Goal: Information Seeking & Learning: Understand process/instructions

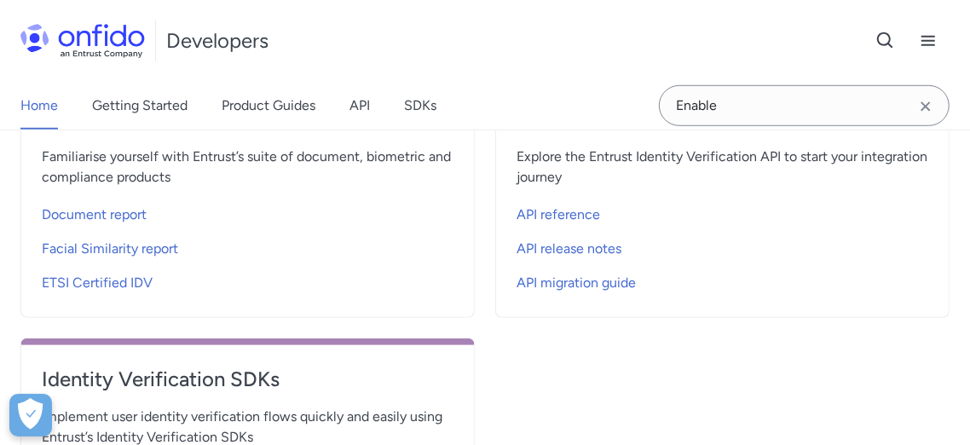
scroll to position [568, 0]
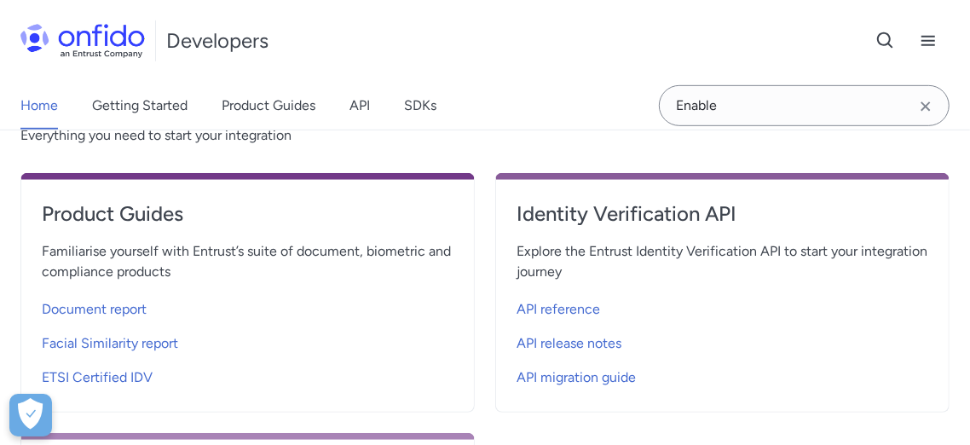
click at [929, 107] on icon "Clear search field button" at bounding box center [926, 106] width 20 height 20
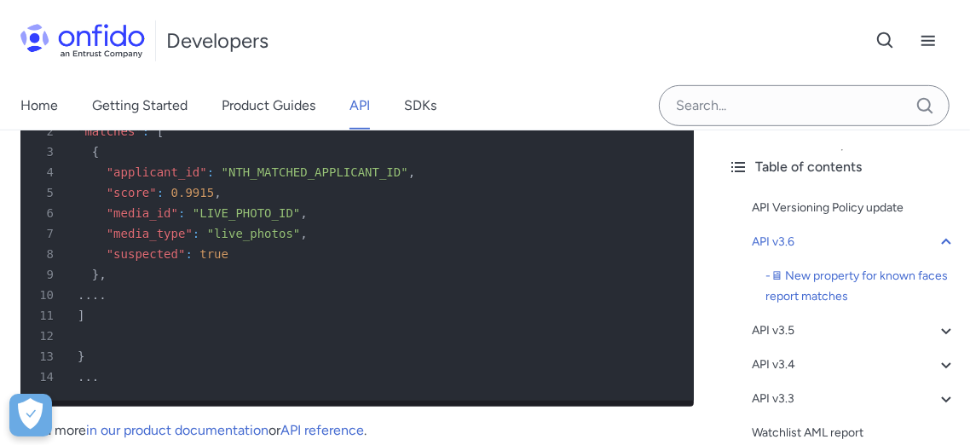
scroll to position [663, 0]
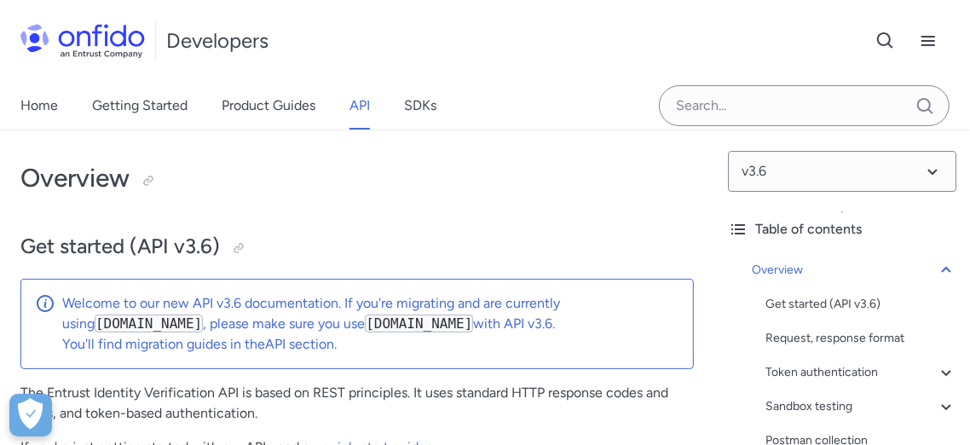
scroll to position [95, 0]
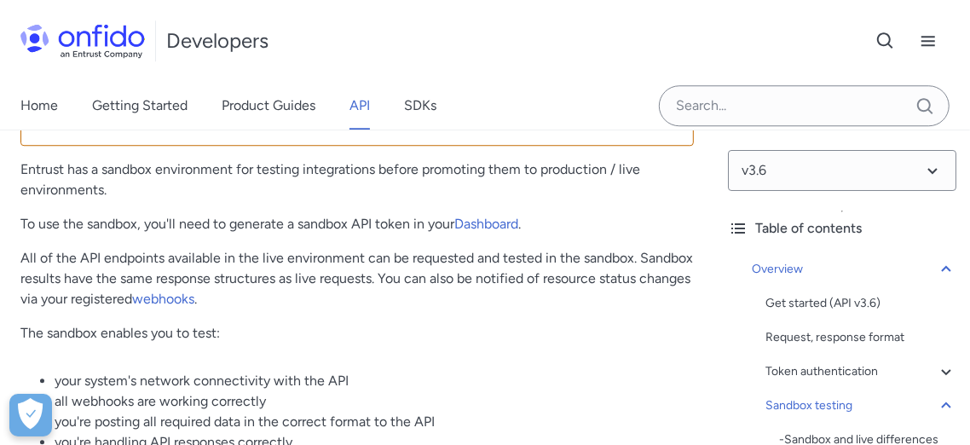
scroll to position [2747, 0]
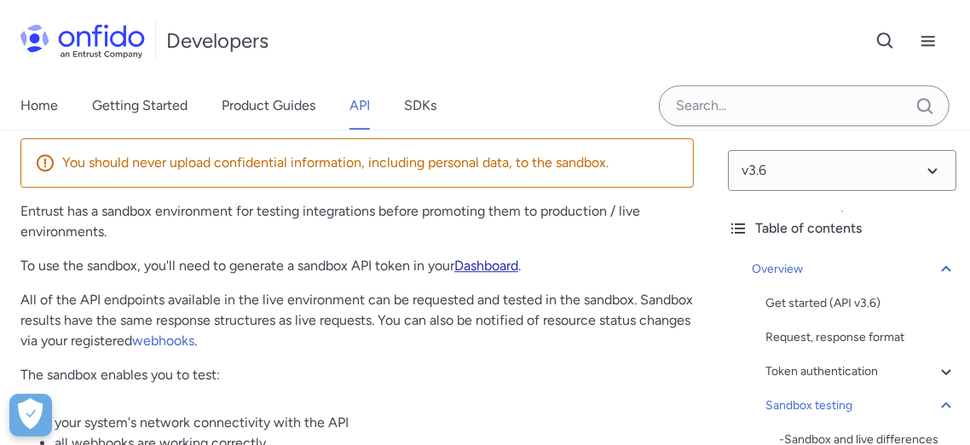
click at [489, 271] on link "Dashboard" at bounding box center [486, 266] width 64 height 16
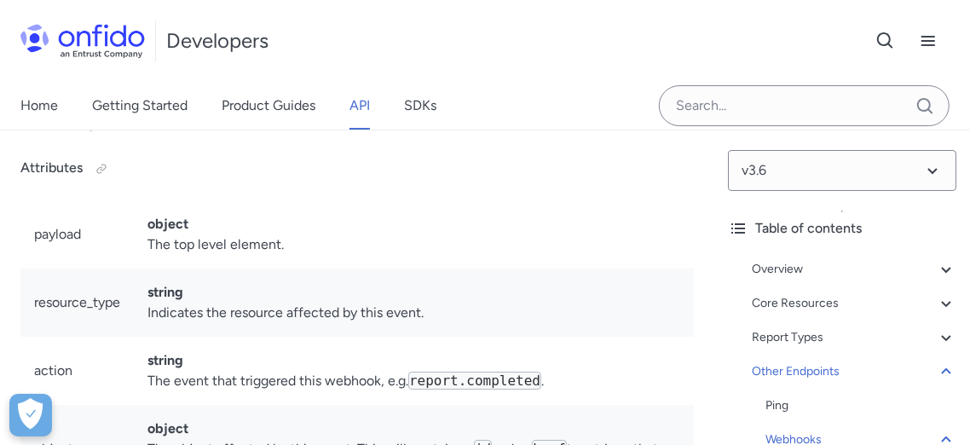
scroll to position [160505, 0]
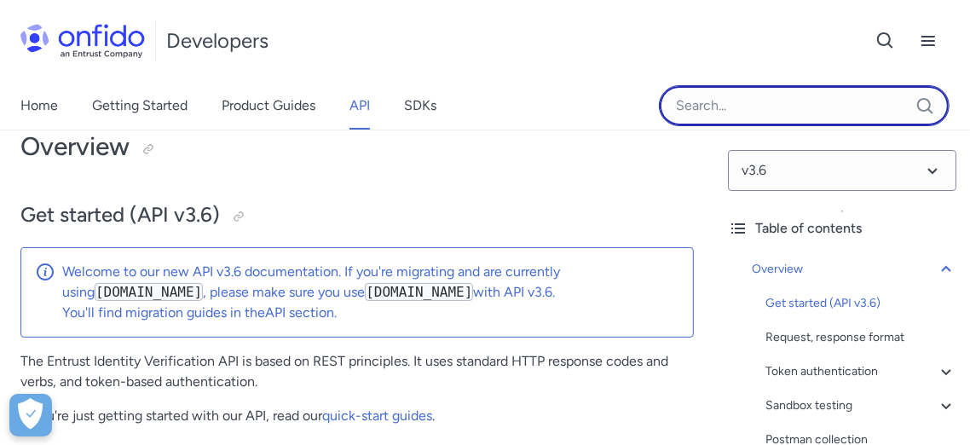
click at [734, 113] on input "Onfido search input field" at bounding box center [804, 105] width 291 height 41
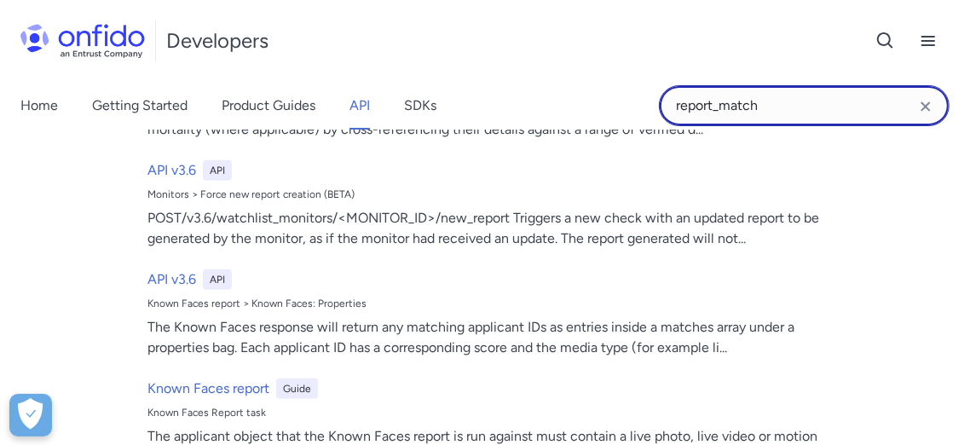
scroll to position [757, 0]
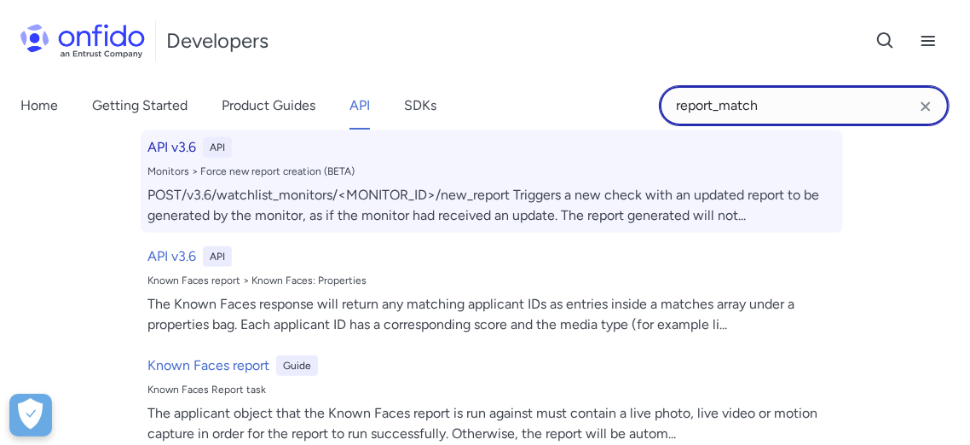
type input "report_match"
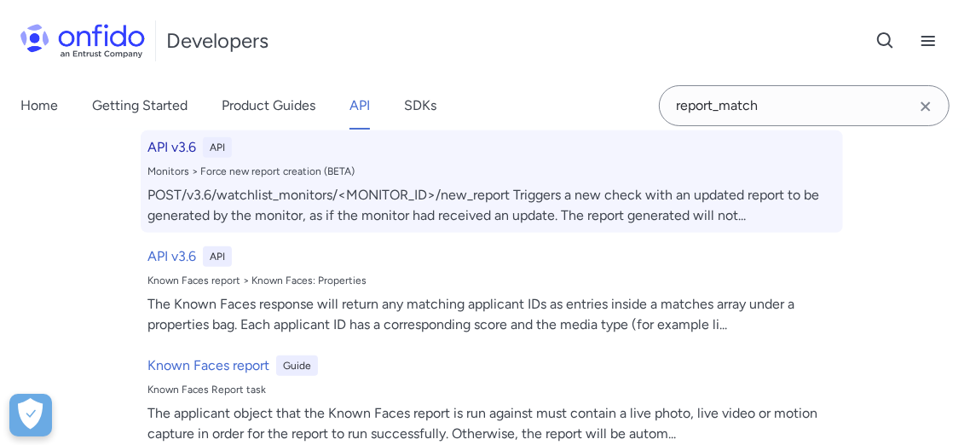
click at [217, 217] on div "POST/v3.6/watchlist_monitors/<MONITOR_ID>/new_report Triggers a new check with …" at bounding box center [492, 205] width 689 height 41
click at [161, 158] on h6 "API v3.6" at bounding box center [172, 147] width 49 height 20
click at [760, 226] on div "POST/v3.6/watchlist_monitors/<MONITOR_ID>/new_report Triggers a new check with …" at bounding box center [492, 205] width 689 height 41
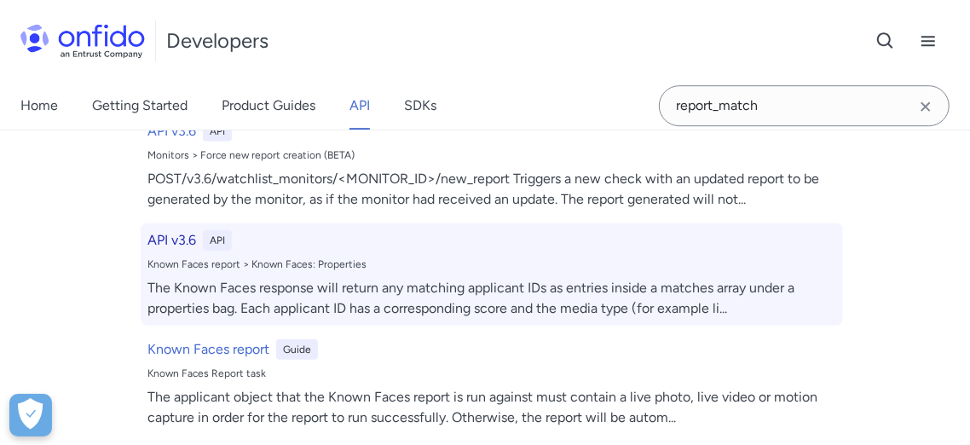
scroll to position [757, 0]
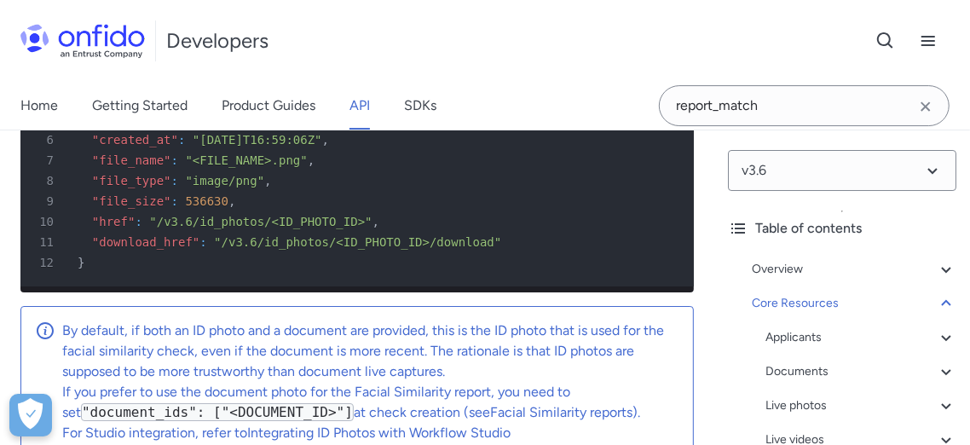
scroll to position [64996, 0]
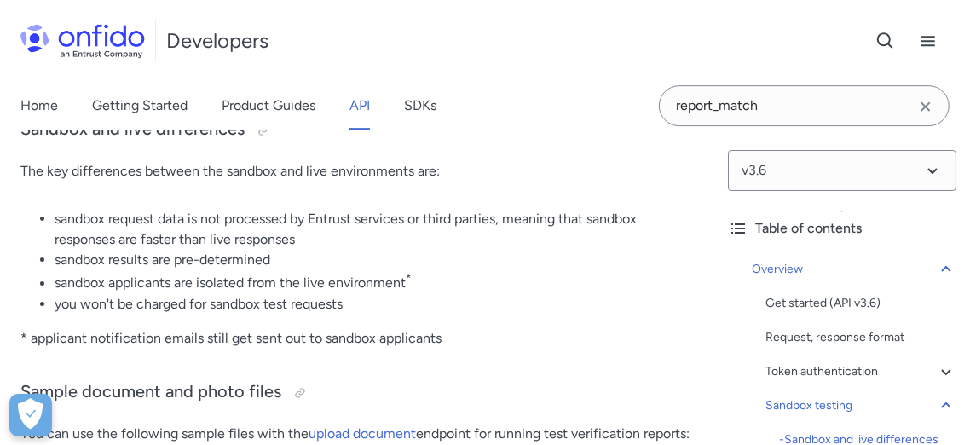
scroll to position [3217, 0]
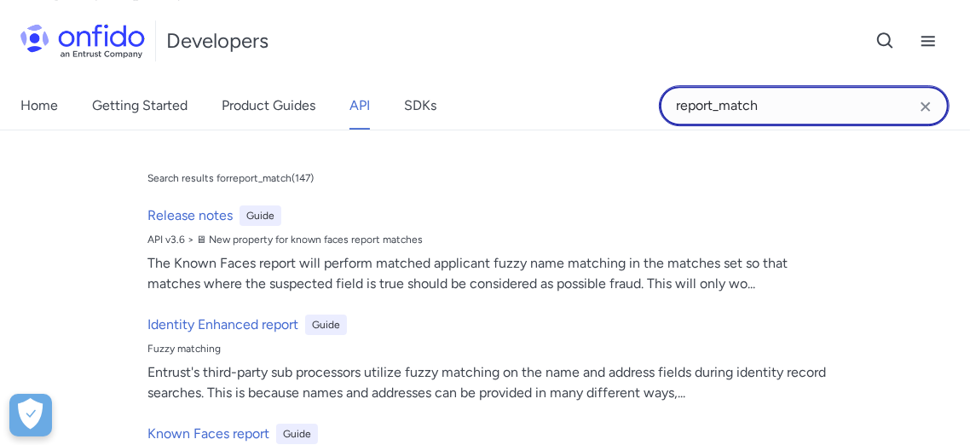
drag, startPoint x: 719, startPoint y: 105, endPoint x: 657, endPoint y: 108, distance: 62.3
click at [657, 108] on div "Home Getting Started Product Guides API SDKs report_match report_match Search r…" at bounding box center [485, 106] width 970 height 48
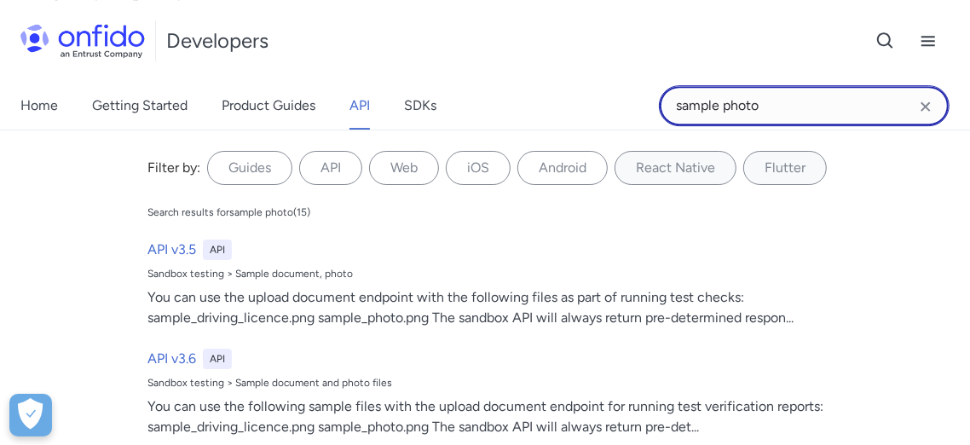
type input "sample photo"
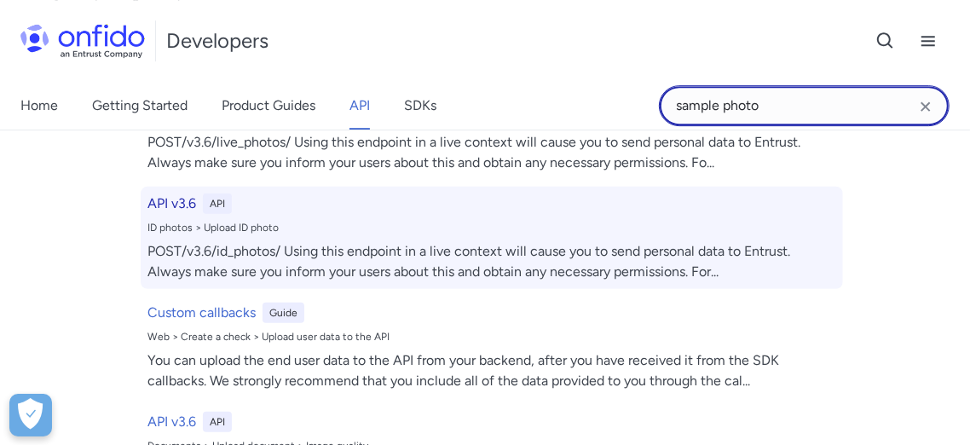
scroll to position [0, 0]
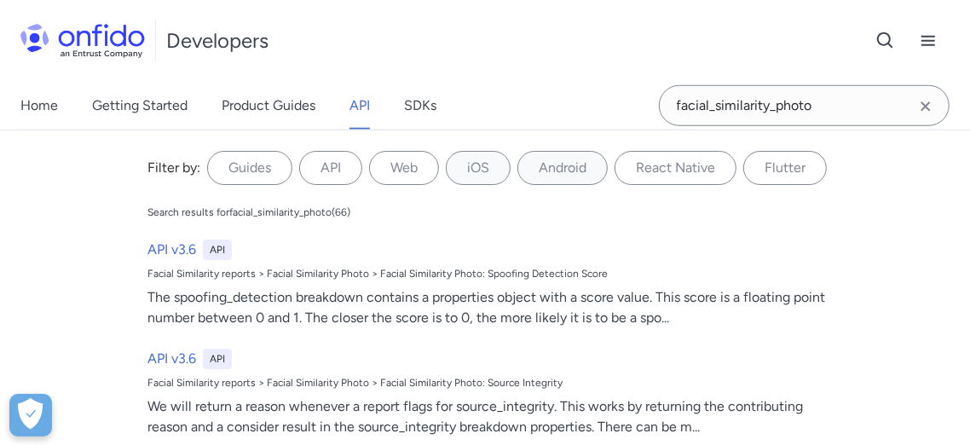
type input "facial_similarity_photo"
drag, startPoint x: 929, startPoint y: 106, endPoint x: 649, endPoint y: 198, distance: 294.4
click at [927, 106] on icon "Clear search field button" at bounding box center [926, 106] width 20 height 20
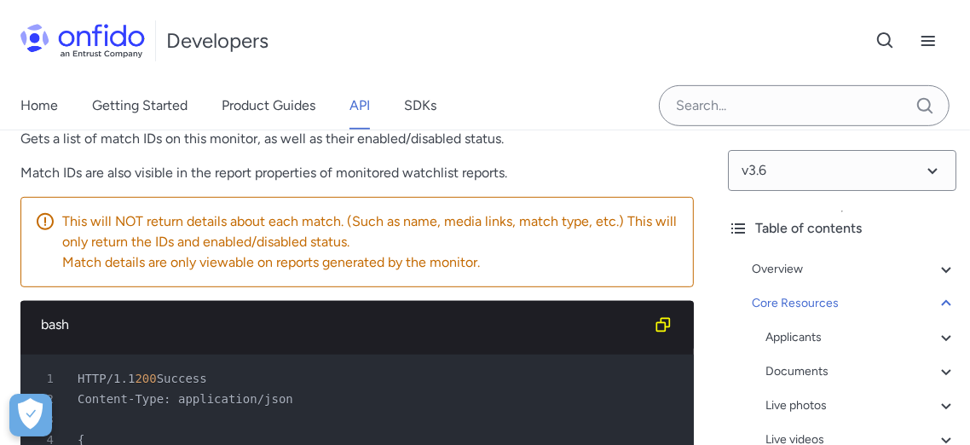
scroll to position [61822, 0]
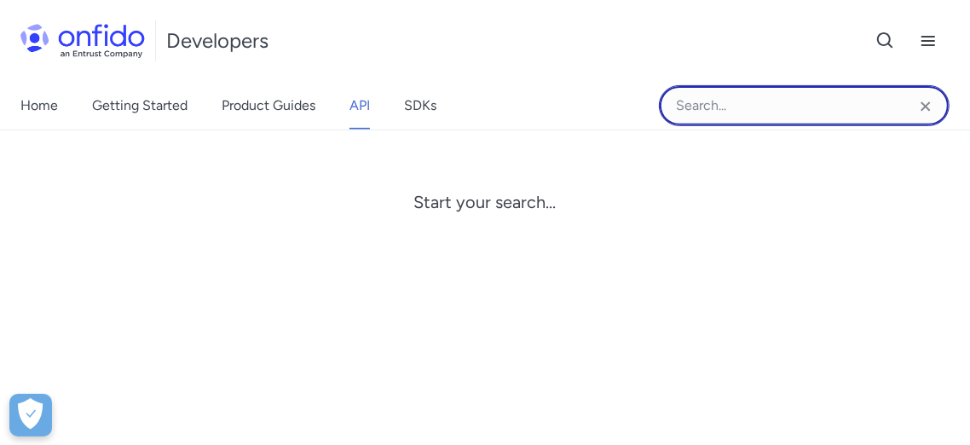
click at [747, 100] on input "Onfido search input field" at bounding box center [804, 105] width 291 height 41
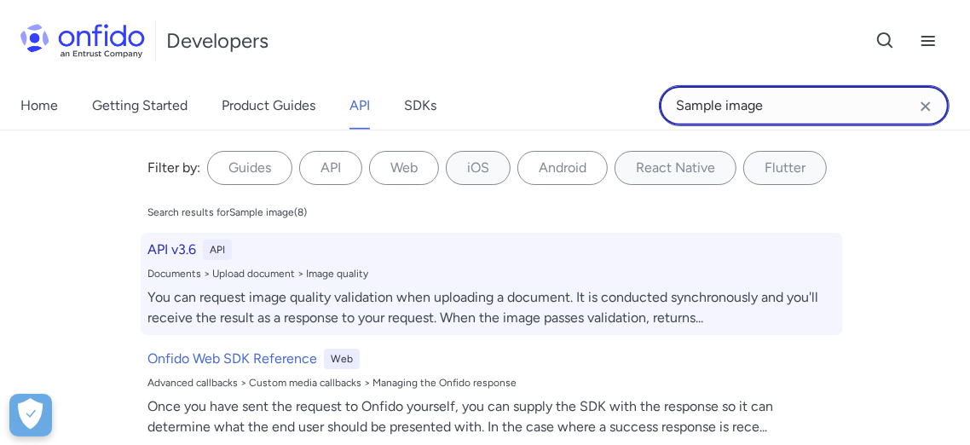
type input "Sample image"
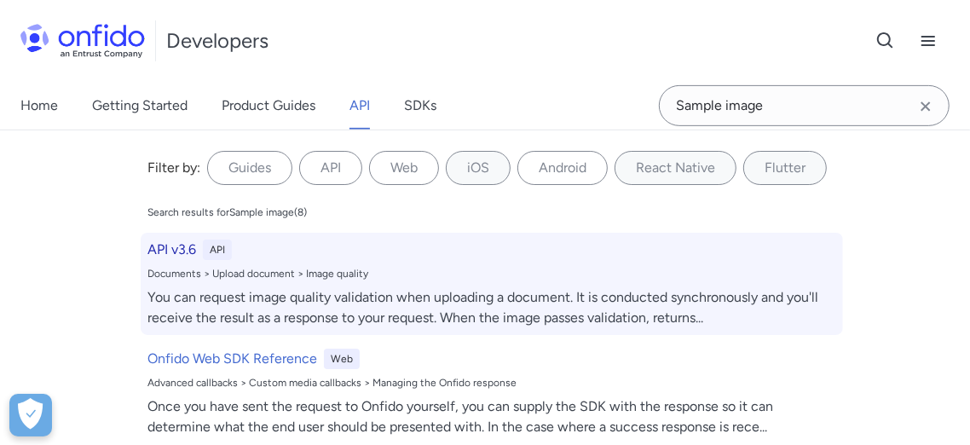
click at [181, 246] on h6 "API v3.6" at bounding box center [172, 250] width 49 height 20
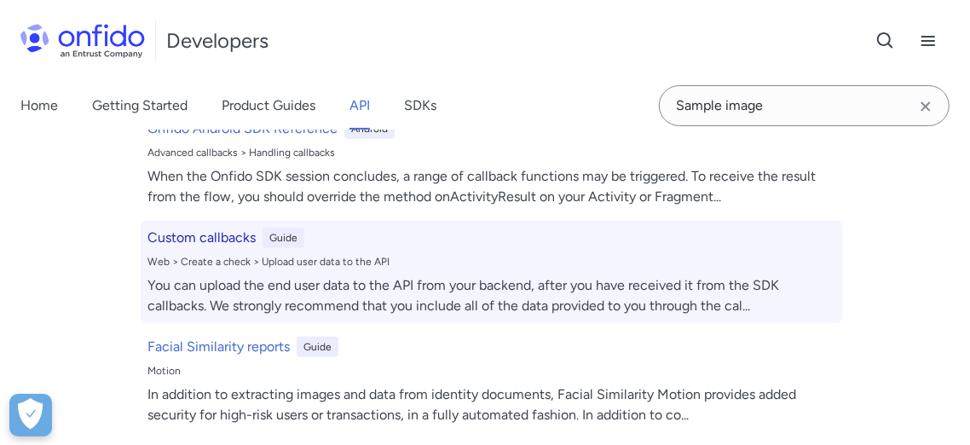
scroll to position [34753, 0]
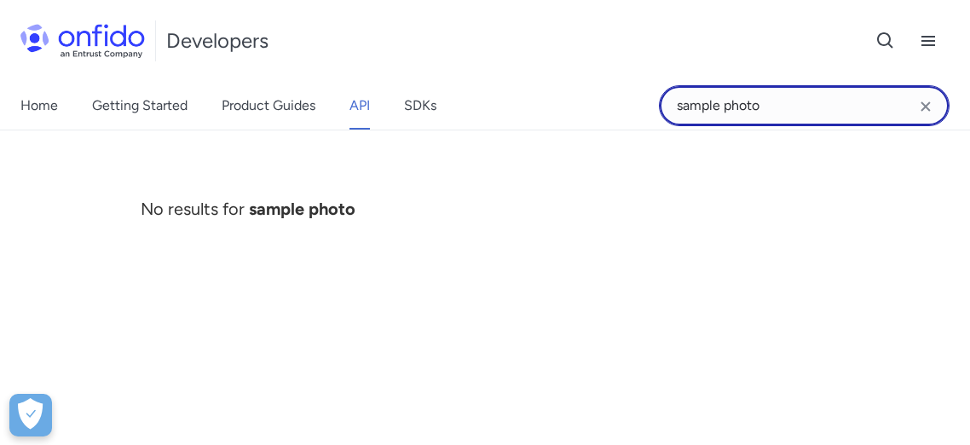
click at [659, 107] on input "sample photo" at bounding box center [804, 105] width 291 height 41
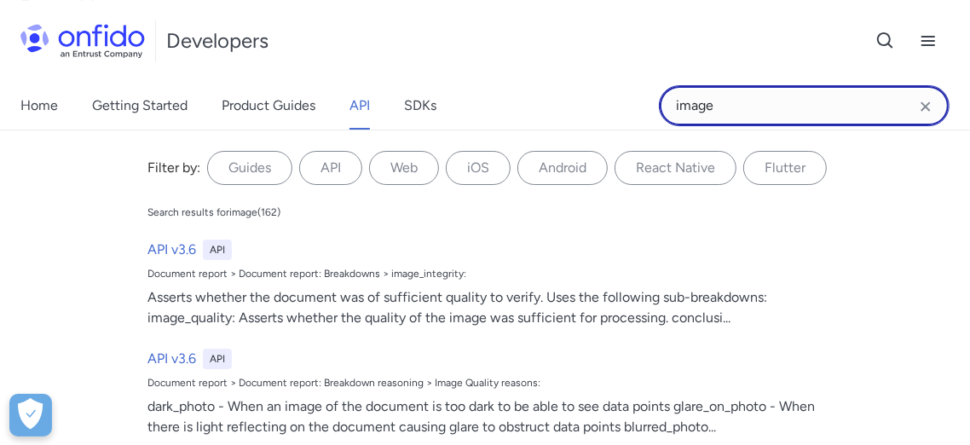
type input "image"
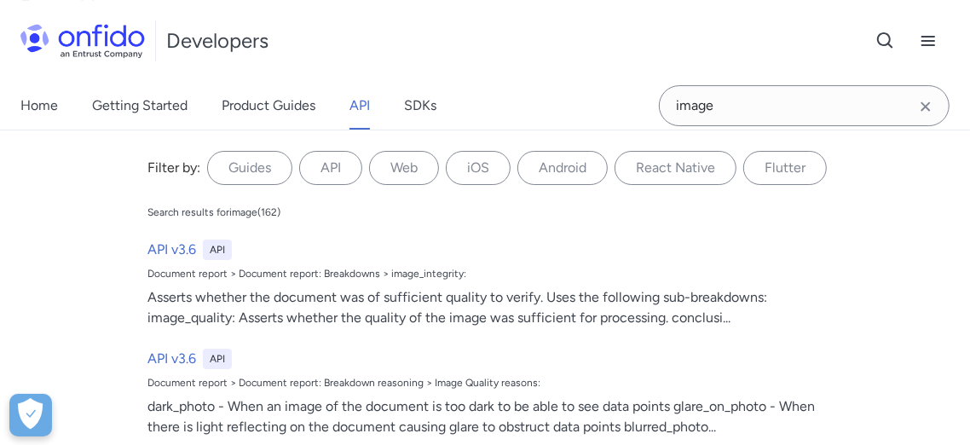
click at [927, 108] on icon "Clear search field button" at bounding box center [926, 106] width 20 height 20
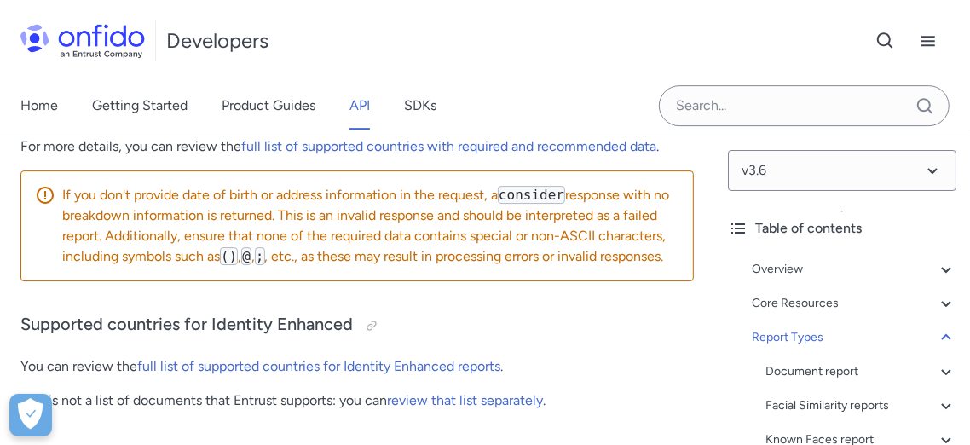
scroll to position [118440, 0]
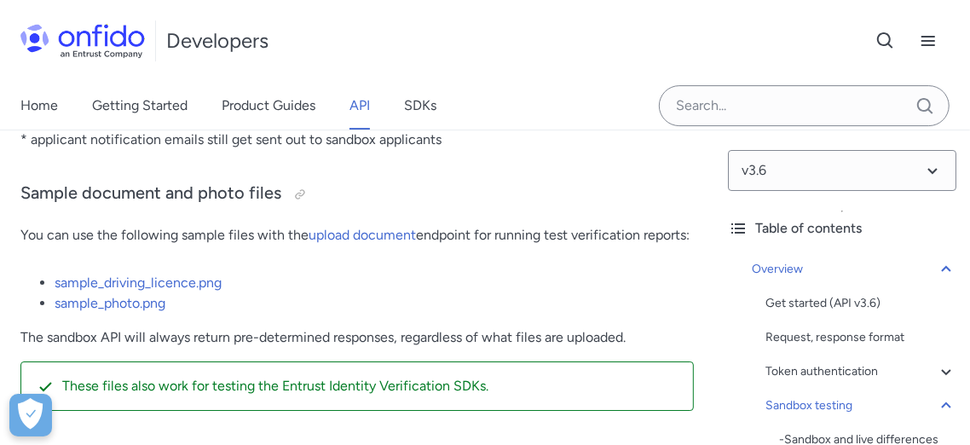
scroll to position [3538, 0]
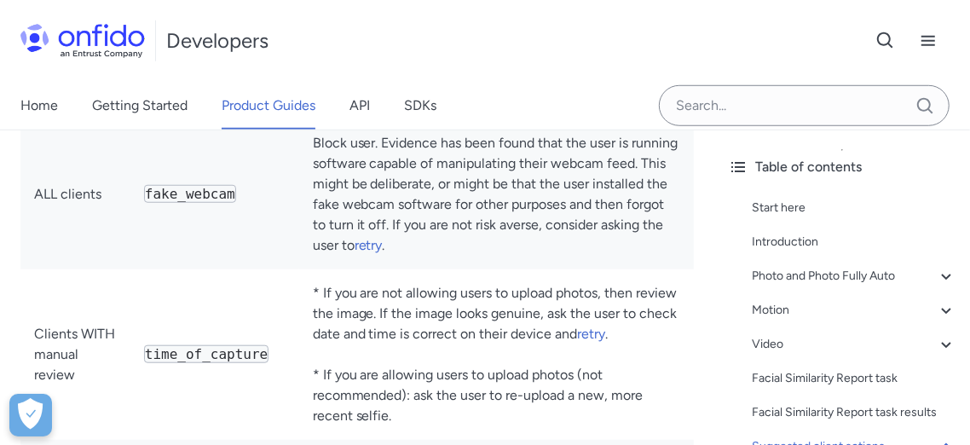
scroll to position [7924, 0]
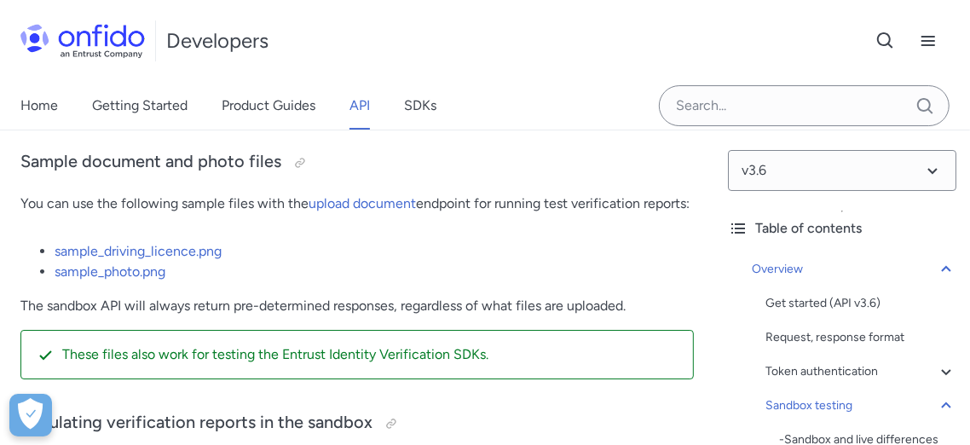
scroll to position [3538, 0]
click at [121, 280] on link "sample_photo.png" at bounding box center [110, 271] width 111 height 16
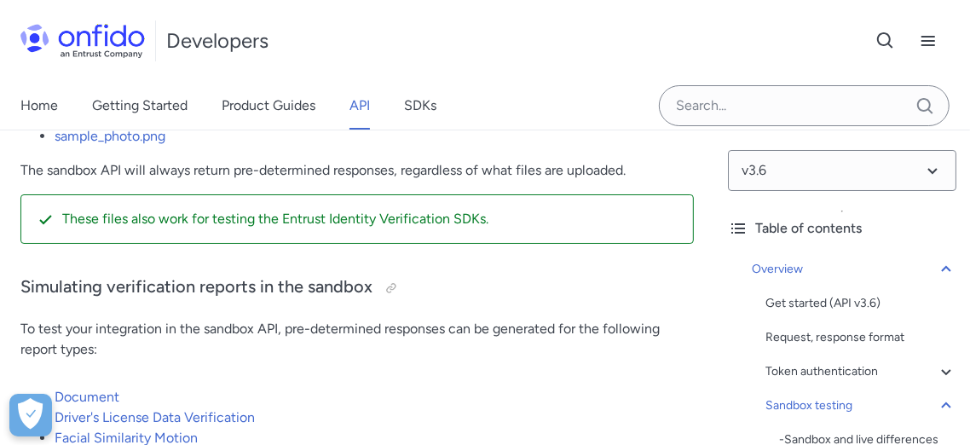
scroll to position [3579, 0]
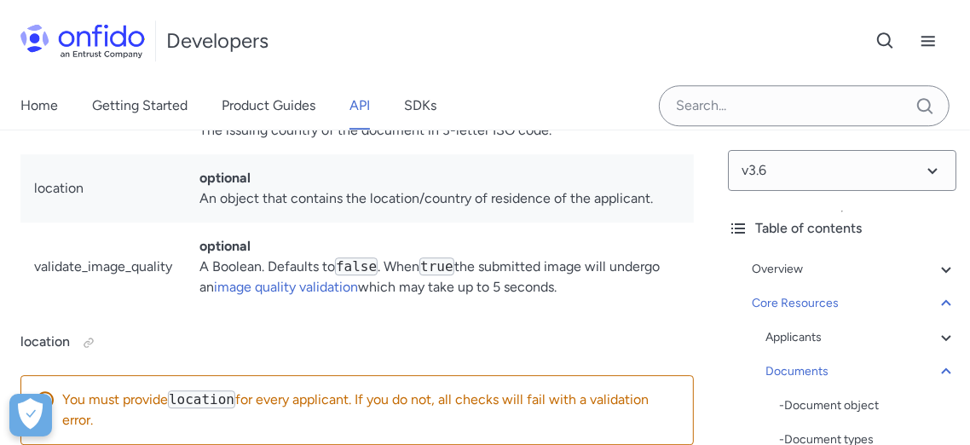
scroll to position [33643, 0]
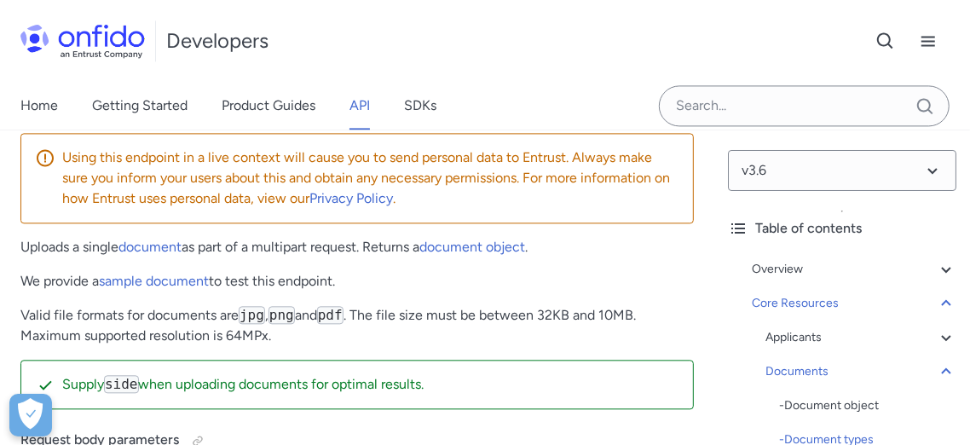
scroll to position [32845, 0]
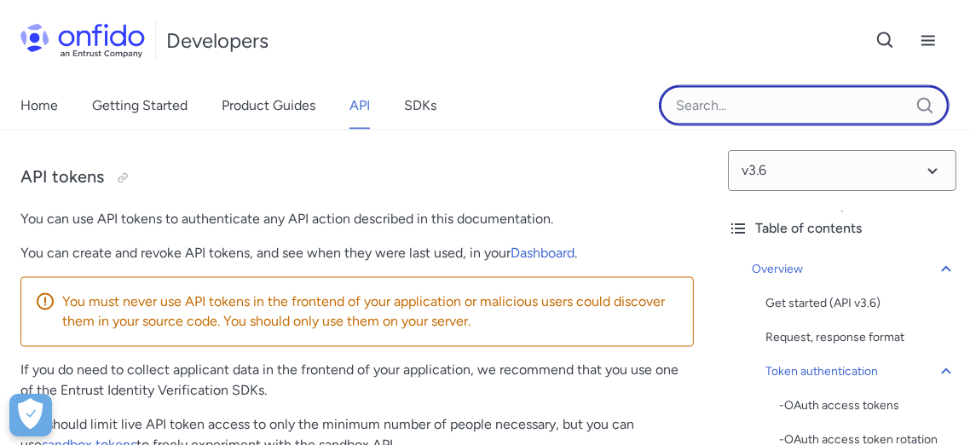
click at [711, 110] on input "Onfido search input field" at bounding box center [804, 105] width 291 height 41
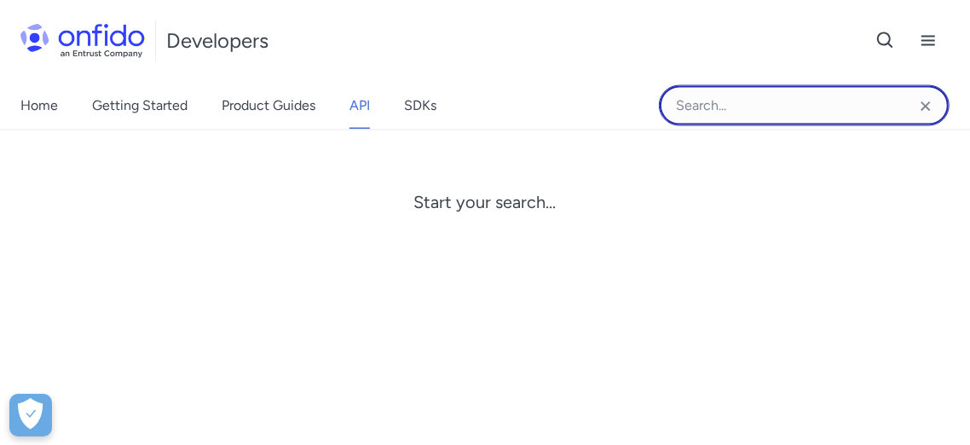
type input "d"
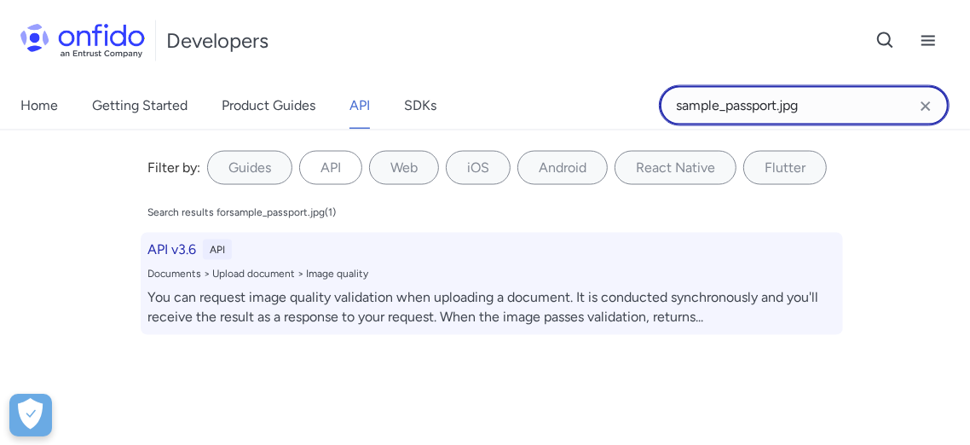
type input "sample_passport.jpg"
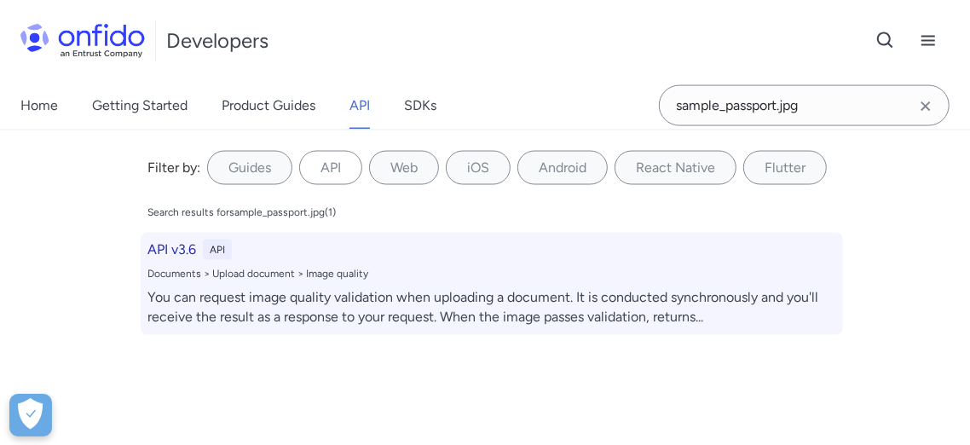
click at [178, 249] on h6 "API v3.6" at bounding box center [172, 250] width 49 height 20
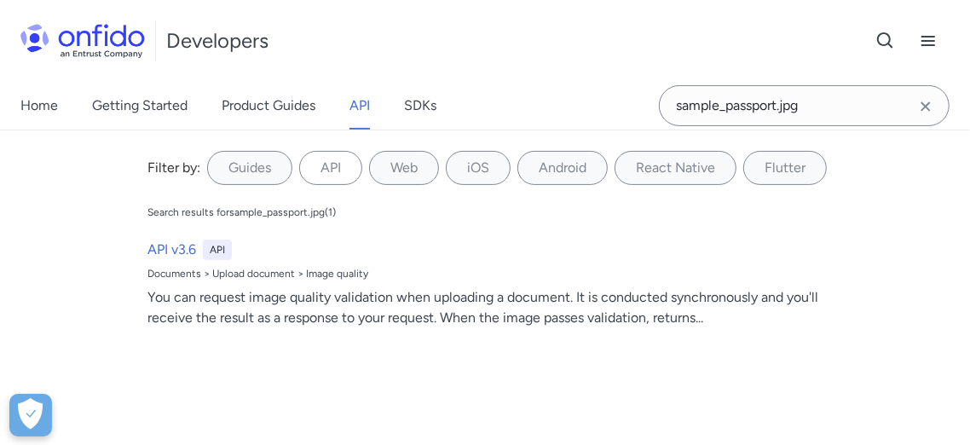
scroll to position [34816, 0]
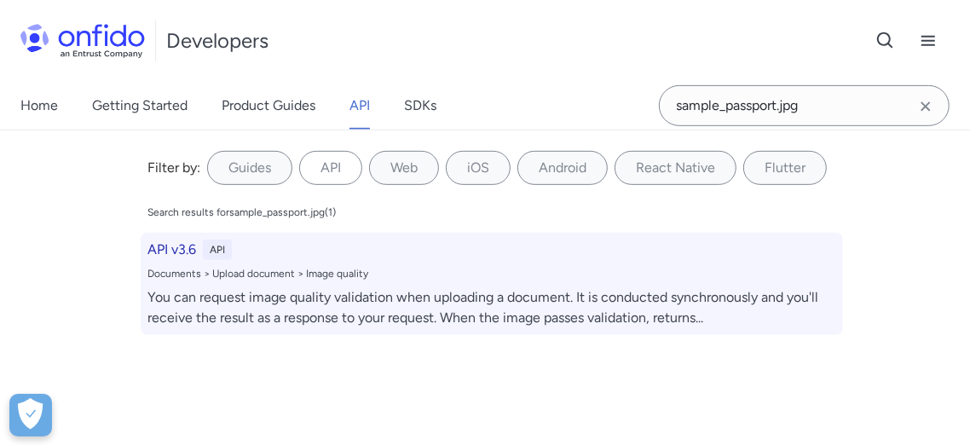
click at [400, 312] on div "You can request image quality validation when uploading a document. It is condu…" at bounding box center [492, 307] width 689 height 41
click at [400, 310] on div "You can request image quality validation when uploading a document. It is condu…" at bounding box center [492, 307] width 689 height 41
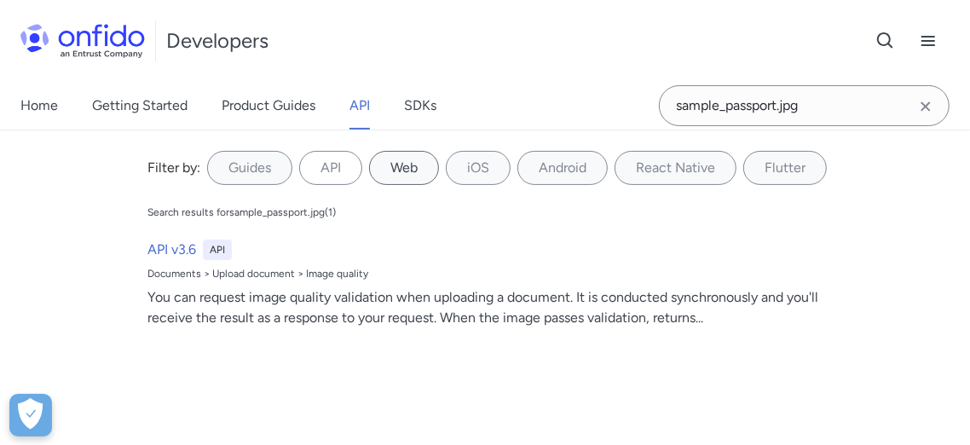
click at [400, 171] on label "Web" at bounding box center [404, 168] width 70 height 34
click at [0, 0] on input "Web" at bounding box center [0, 0] width 0 height 0
click at [466, 170] on label "iOS" at bounding box center [478, 168] width 65 height 34
click at [0, 0] on input "iOS" at bounding box center [0, 0] width 0 height 0
click at [315, 174] on label "API" at bounding box center [330, 168] width 63 height 34
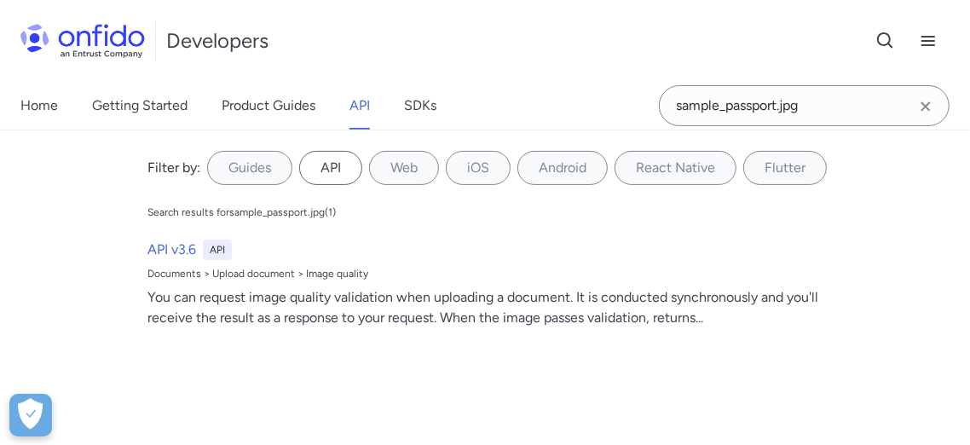
click at [0, 0] on input "API" at bounding box center [0, 0] width 0 height 0
click at [315, 171] on icon at bounding box center [320, 167] width 20 height 20
click at [0, 0] on input "API" at bounding box center [0, 0] width 0 height 0
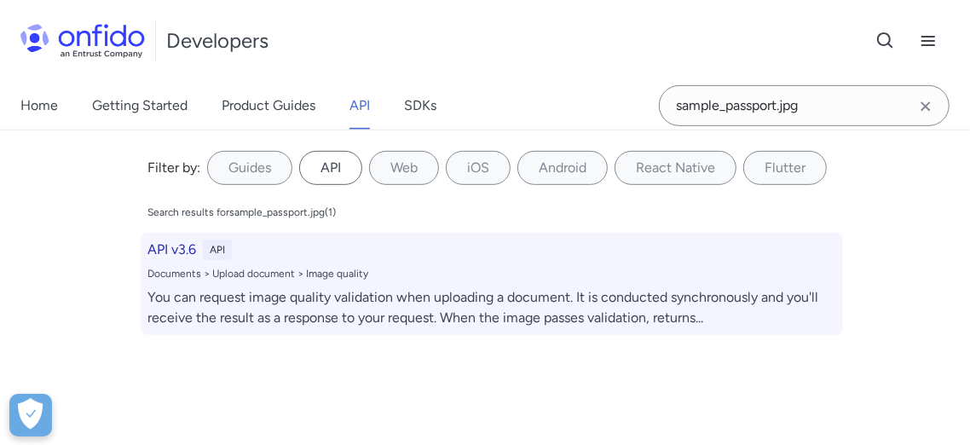
scroll to position [35100, 0]
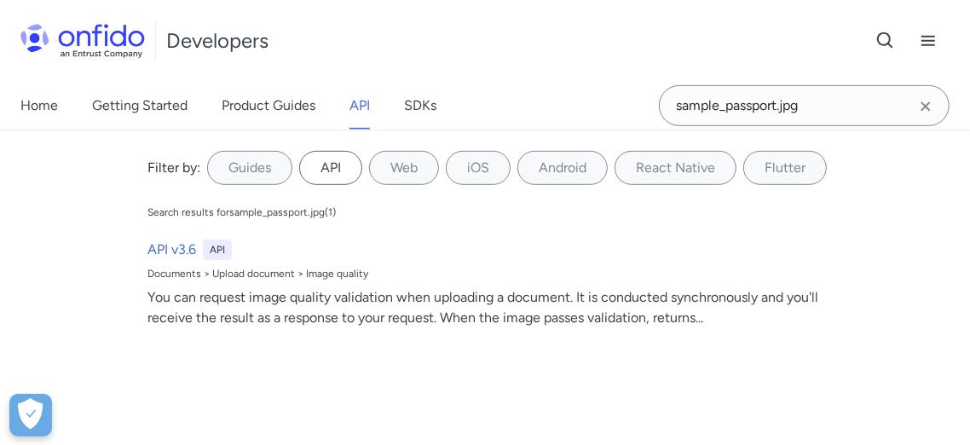
click at [928, 108] on icon "Clear search field button" at bounding box center [925, 105] width 9 height 9
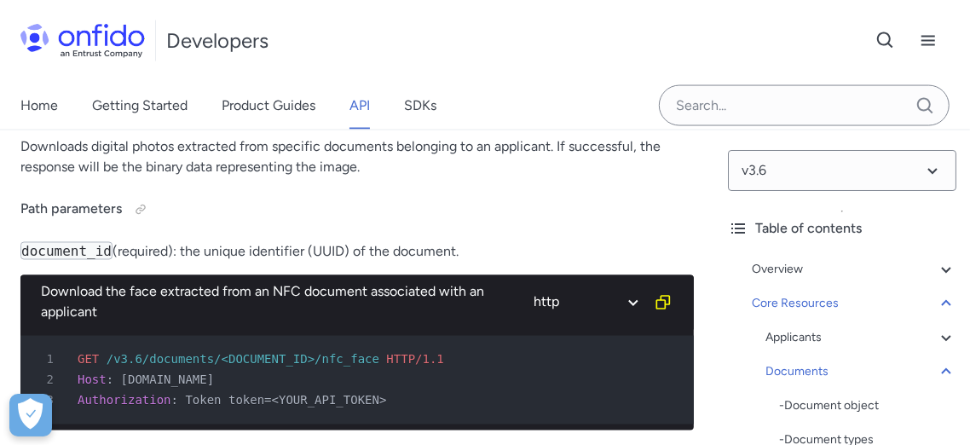
scroll to position [36142, 0]
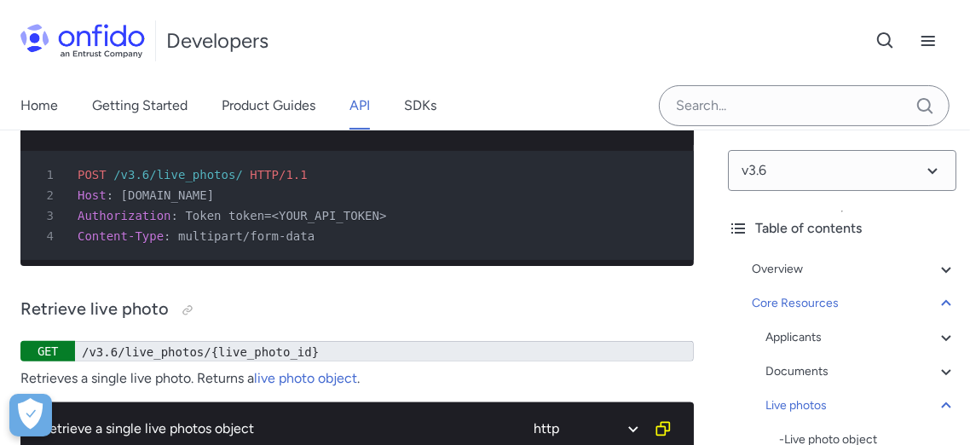
scroll to position [38511, 0]
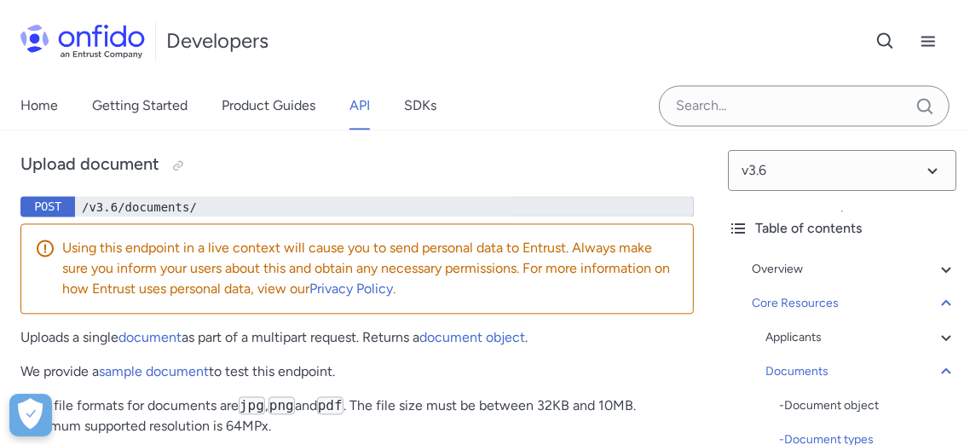
scroll to position [32893, 0]
